Goal: Check status: Check status

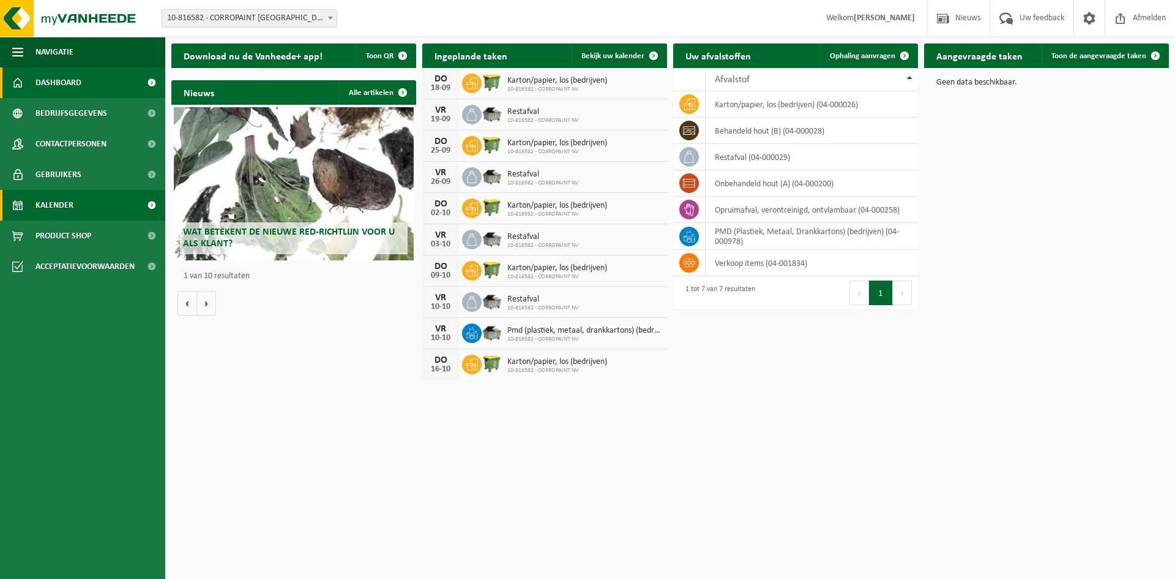
click at [51, 204] on span "Kalender" at bounding box center [55, 205] width 38 height 31
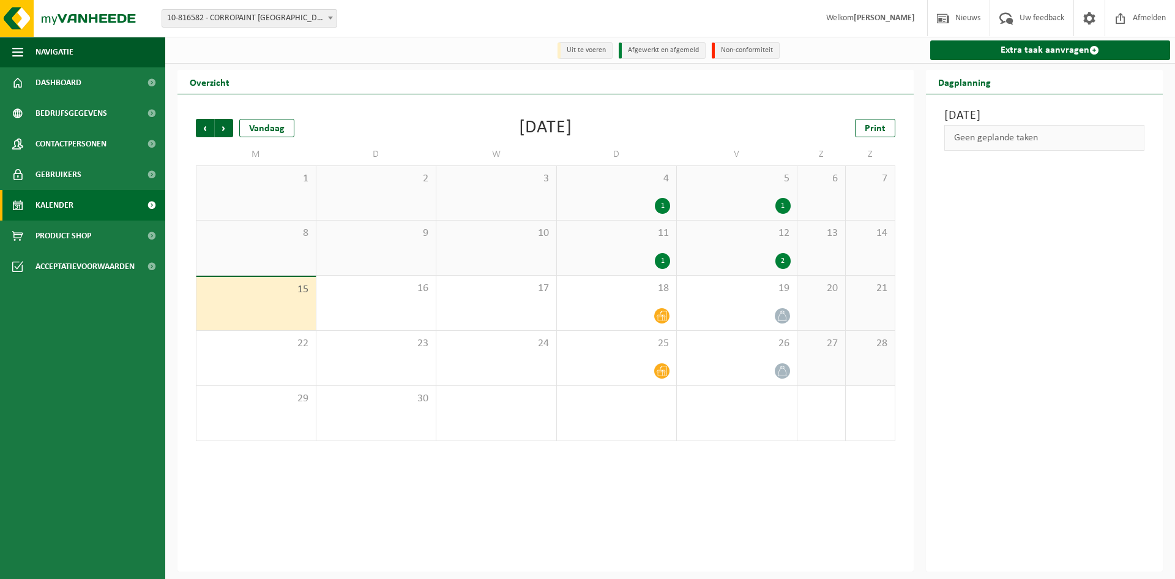
click at [617, 253] on div "1" at bounding box center [617, 261] width 108 height 16
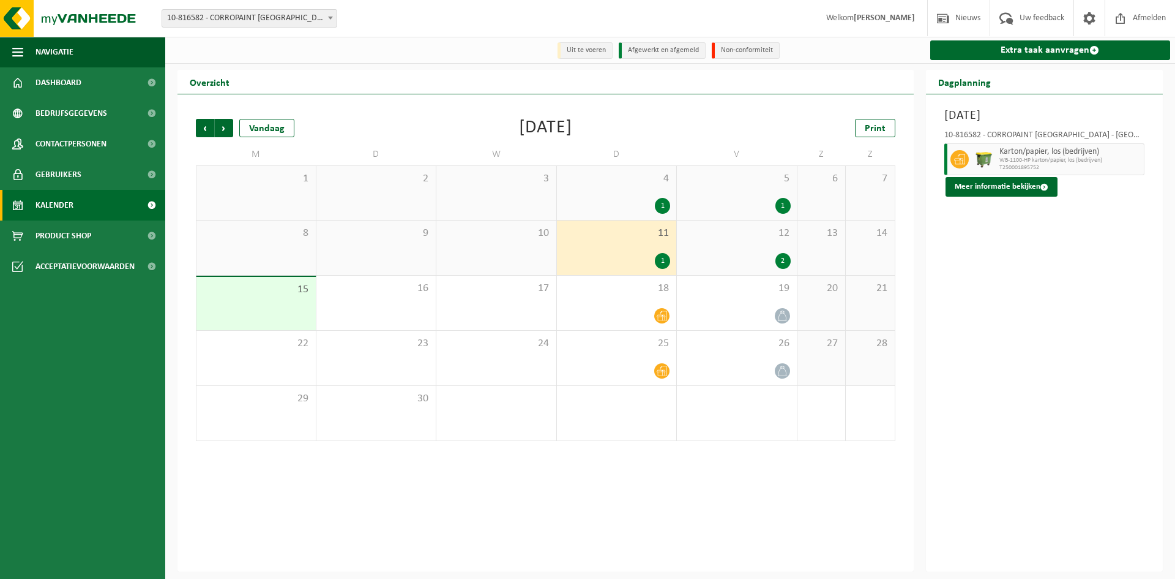
click at [740, 260] on div "2" at bounding box center [737, 261] width 108 height 16
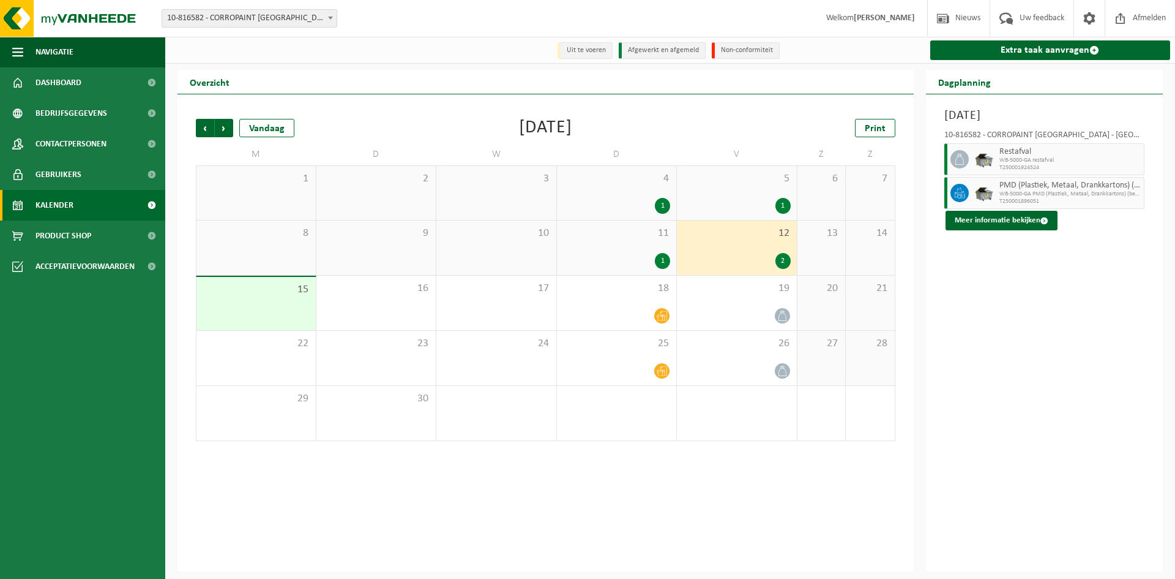
click at [721, 206] on div "1" at bounding box center [737, 206] width 108 height 16
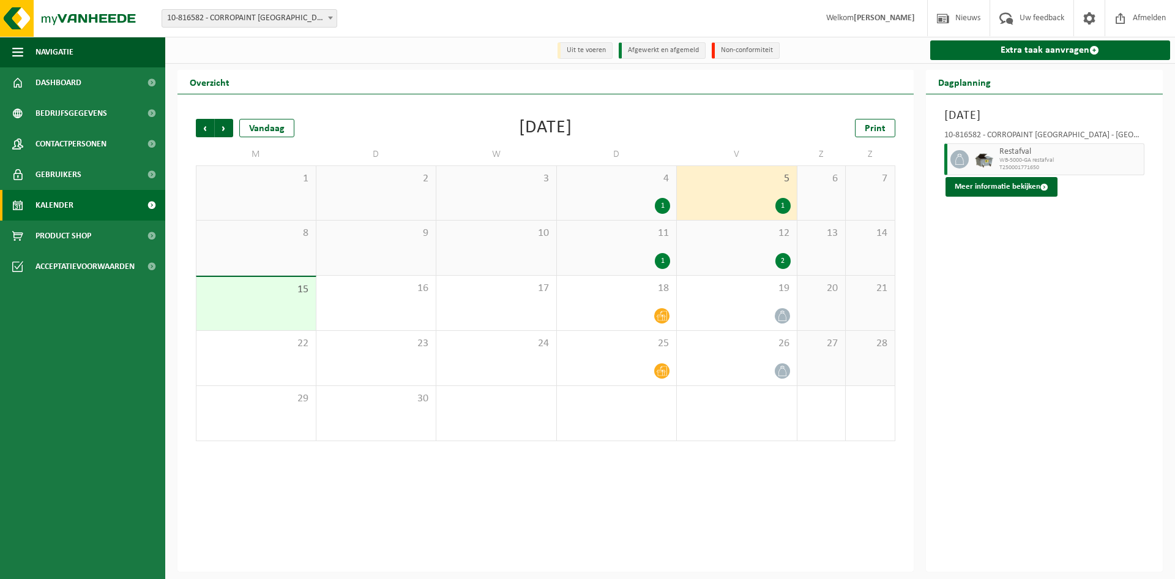
click at [615, 256] on div "1" at bounding box center [617, 261] width 108 height 16
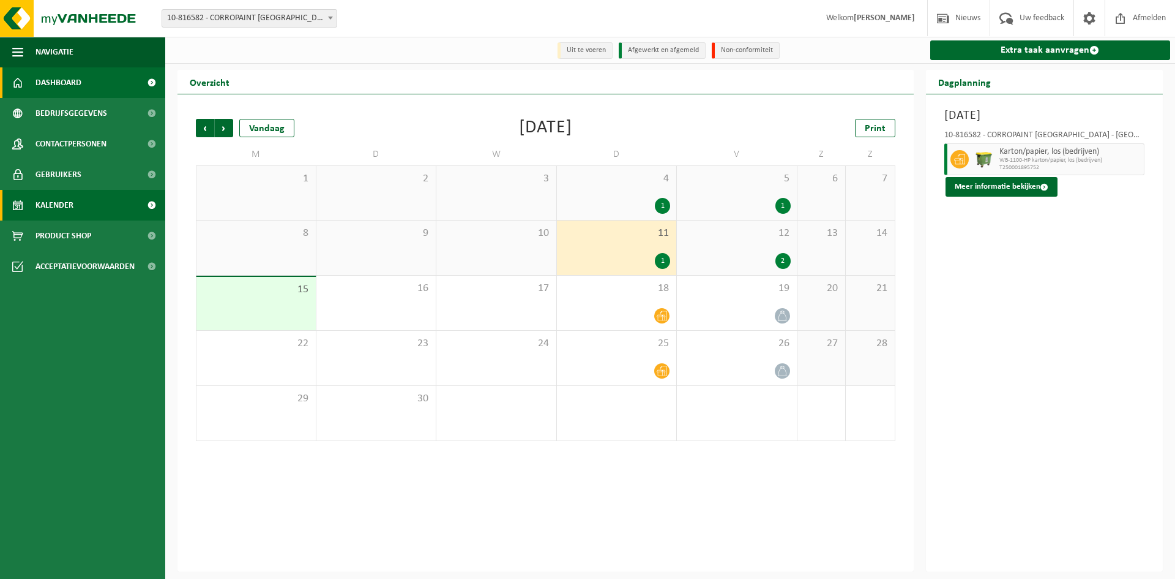
click at [59, 84] on span "Dashboard" at bounding box center [59, 82] width 46 height 31
